Goal: Information Seeking & Learning: Understand process/instructions

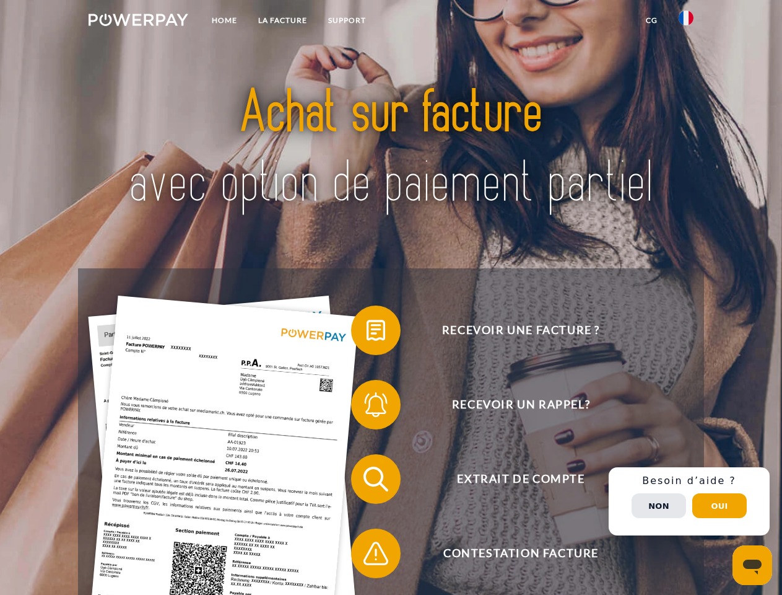
click at [138, 22] on img at bounding box center [139, 20] width 100 height 12
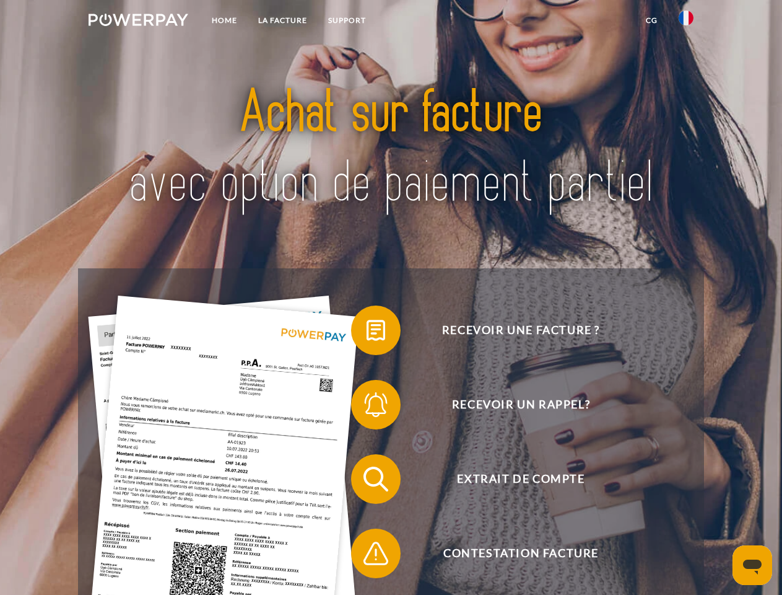
click at [686, 22] on img at bounding box center [686, 18] width 15 height 15
click at [652, 20] on link "CG" at bounding box center [652, 20] width 33 height 22
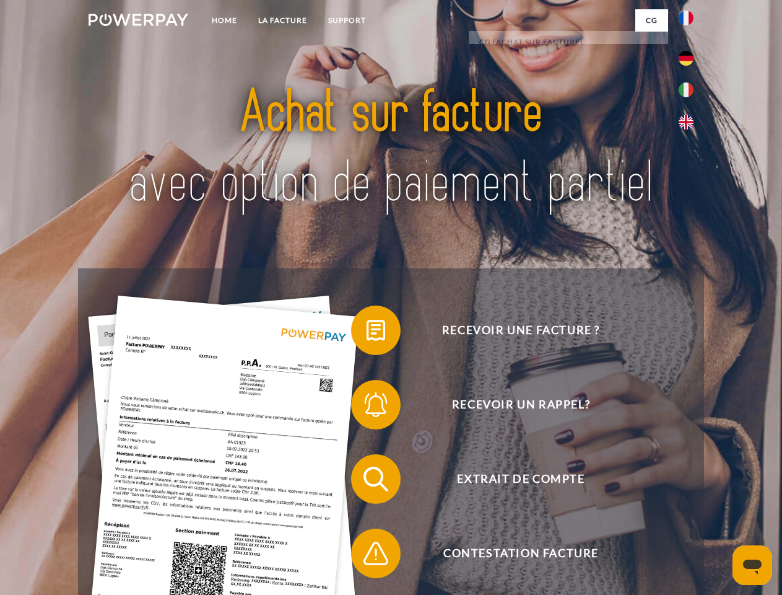
click at [367, 333] on span at bounding box center [357, 330] width 62 height 62
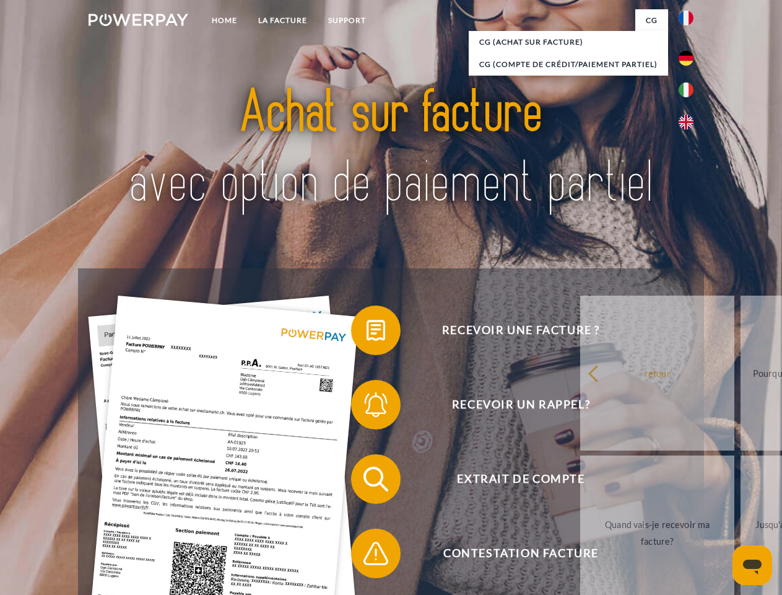
click at [367, 407] on span at bounding box center [357, 405] width 62 height 62
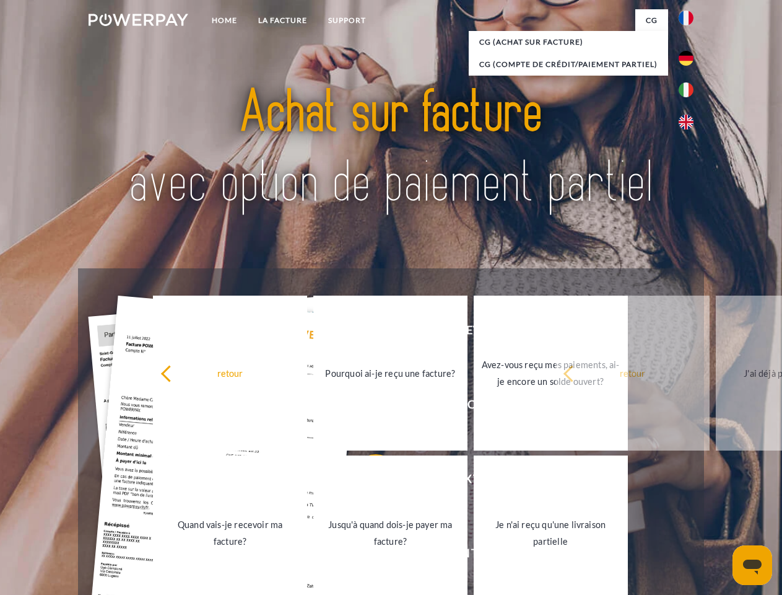
click at [367, 481] on link "Jusqu'à quand dois-je payer ma facture?" at bounding box center [390, 532] width 154 height 155
click at [367, 556] on span at bounding box center [357, 553] width 62 height 62
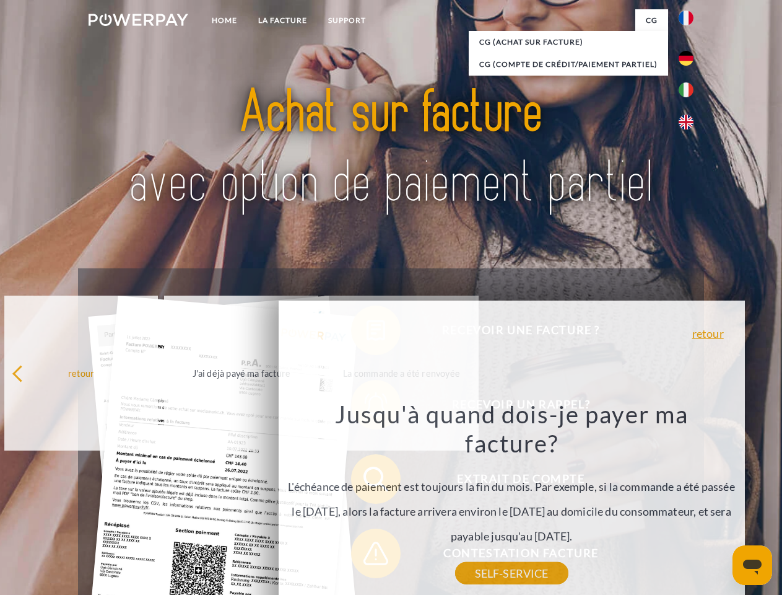
click at [690, 501] on div "Recevoir une facture ? Recevoir un rappel? Extrait de compte retour" at bounding box center [391, 516] width 626 height 496
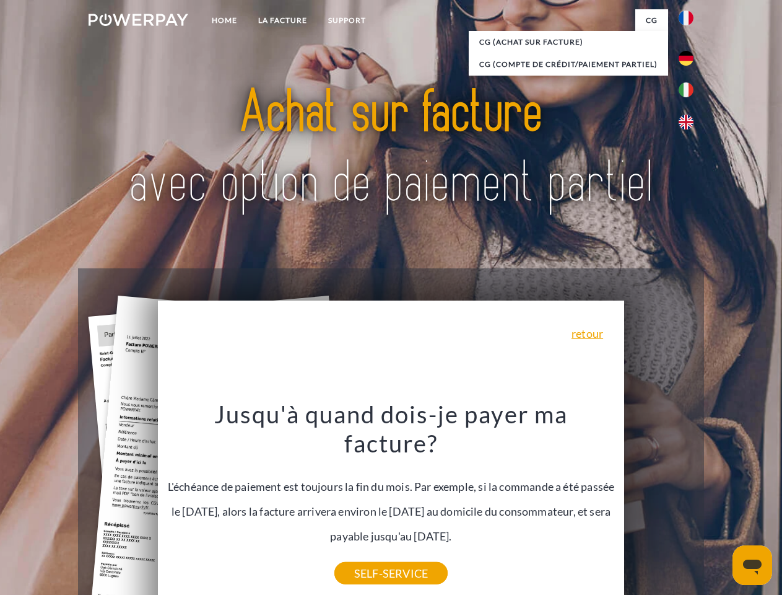
click at [659, 504] on span "Extrait de compte" at bounding box center [521, 479] width 304 height 50
click at [720, 506] on header "Home LA FACTURE Support" at bounding box center [391, 428] width 782 height 856
